Goal: Transaction & Acquisition: Book appointment/travel/reservation

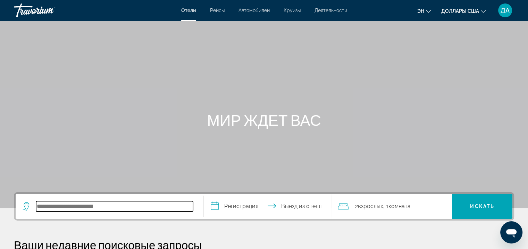
click at [126, 208] on input "Поиск направления от отеля" at bounding box center [114, 206] width 157 height 10
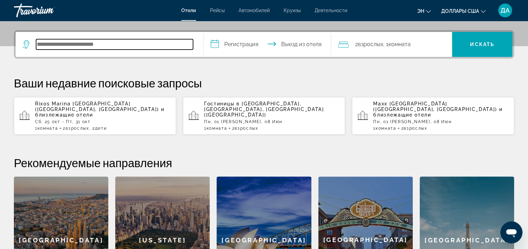
scroll to position [169, 0]
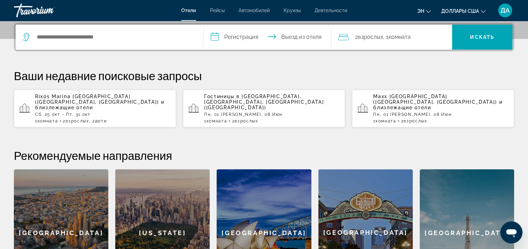
click at [133, 104] on div "Rixos Marina [GEOGRAPHIC_DATA] ([GEOGRAPHIC_DATA], [GEOGRAPHIC_DATA]) и близлеж…" at bounding box center [102, 109] width 135 height 30
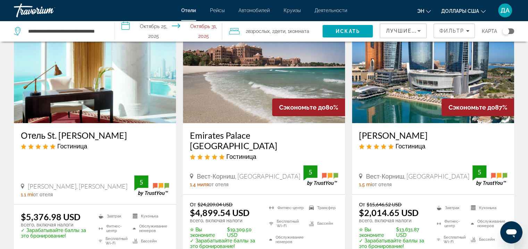
scroll to position [52, 0]
